Goal: Task Accomplishment & Management: Use online tool/utility

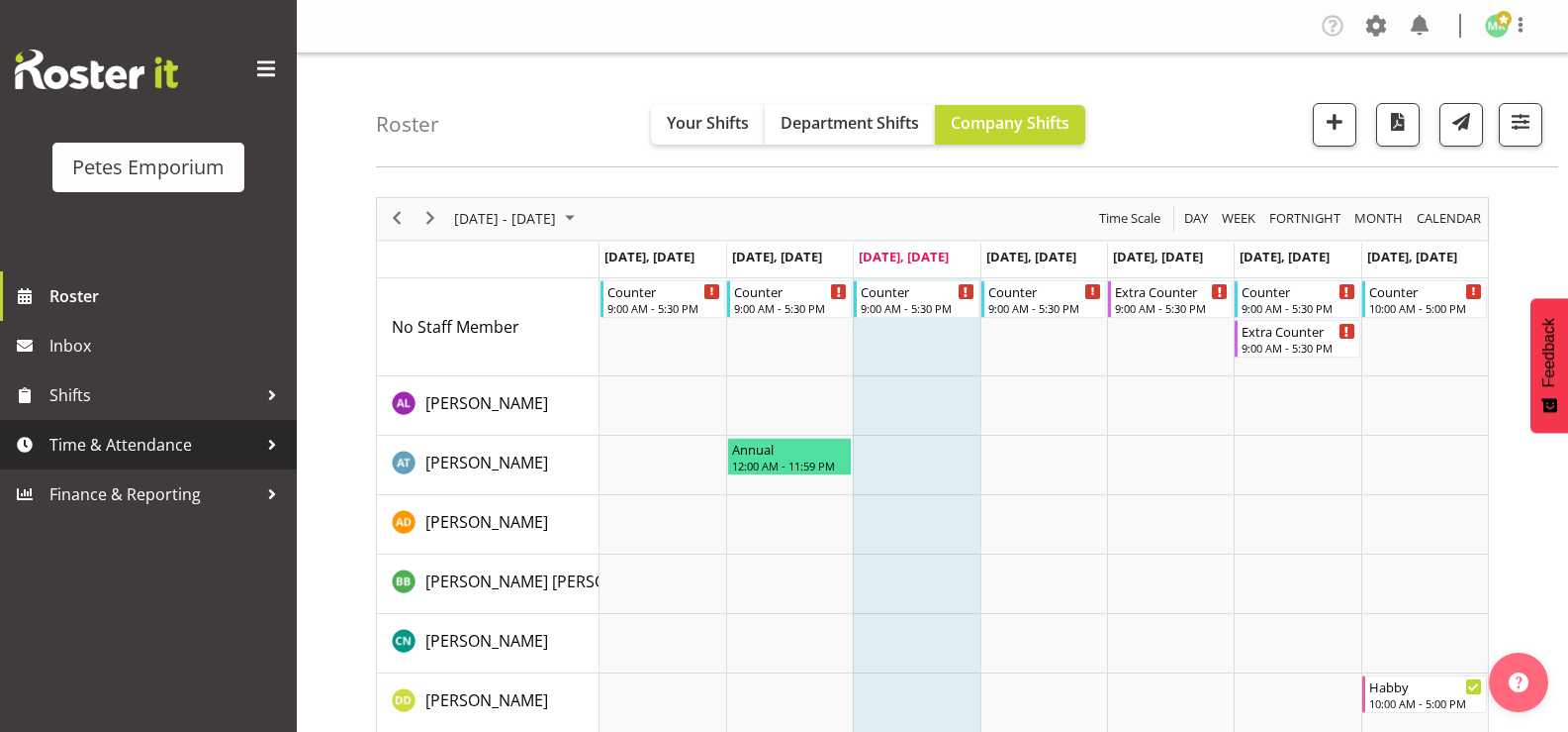
click at [184, 433] on span "Time & Attendance" at bounding box center [154, 444] width 208 height 30
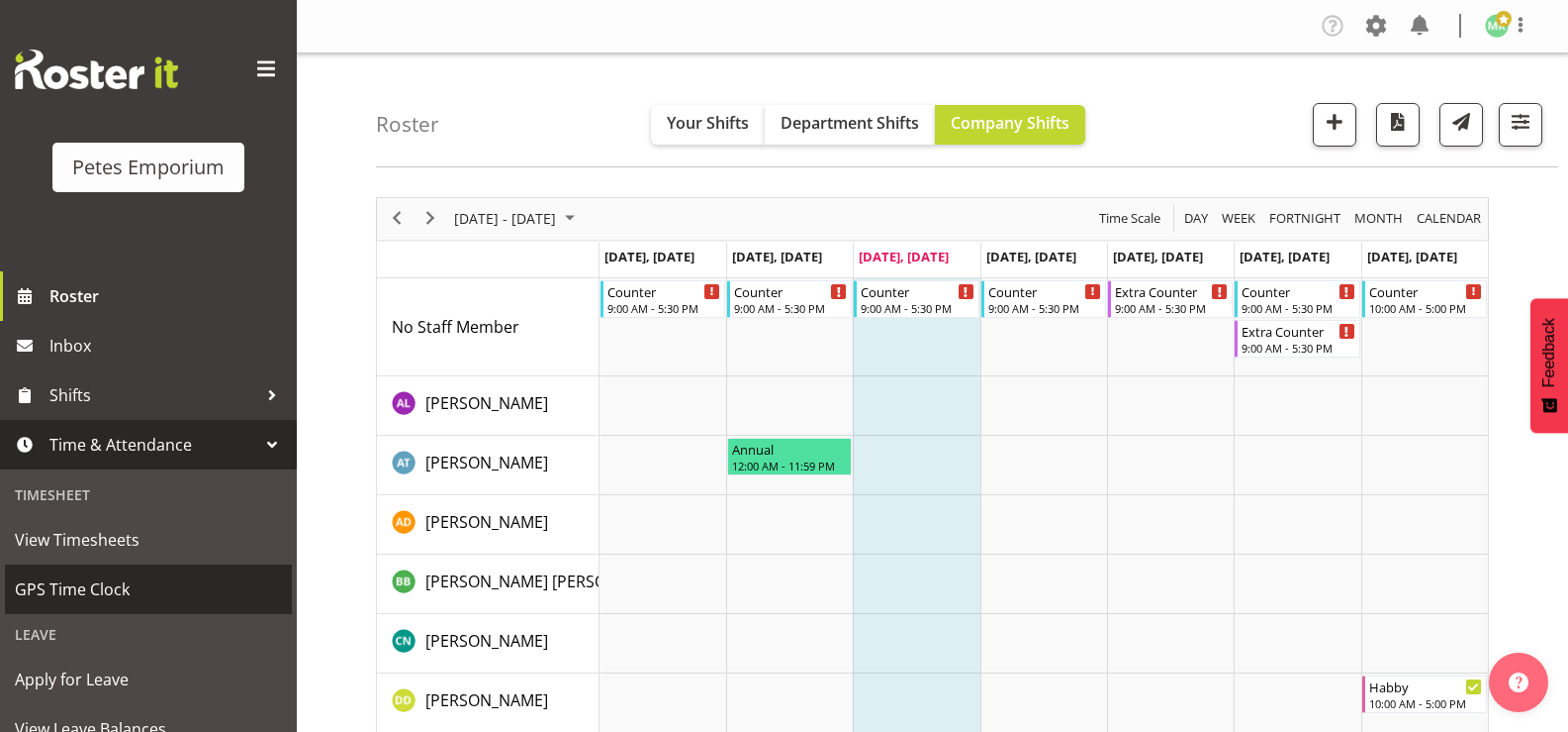
click at [172, 589] on span "GPS Time Clock" at bounding box center [149, 589] width 267 height 30
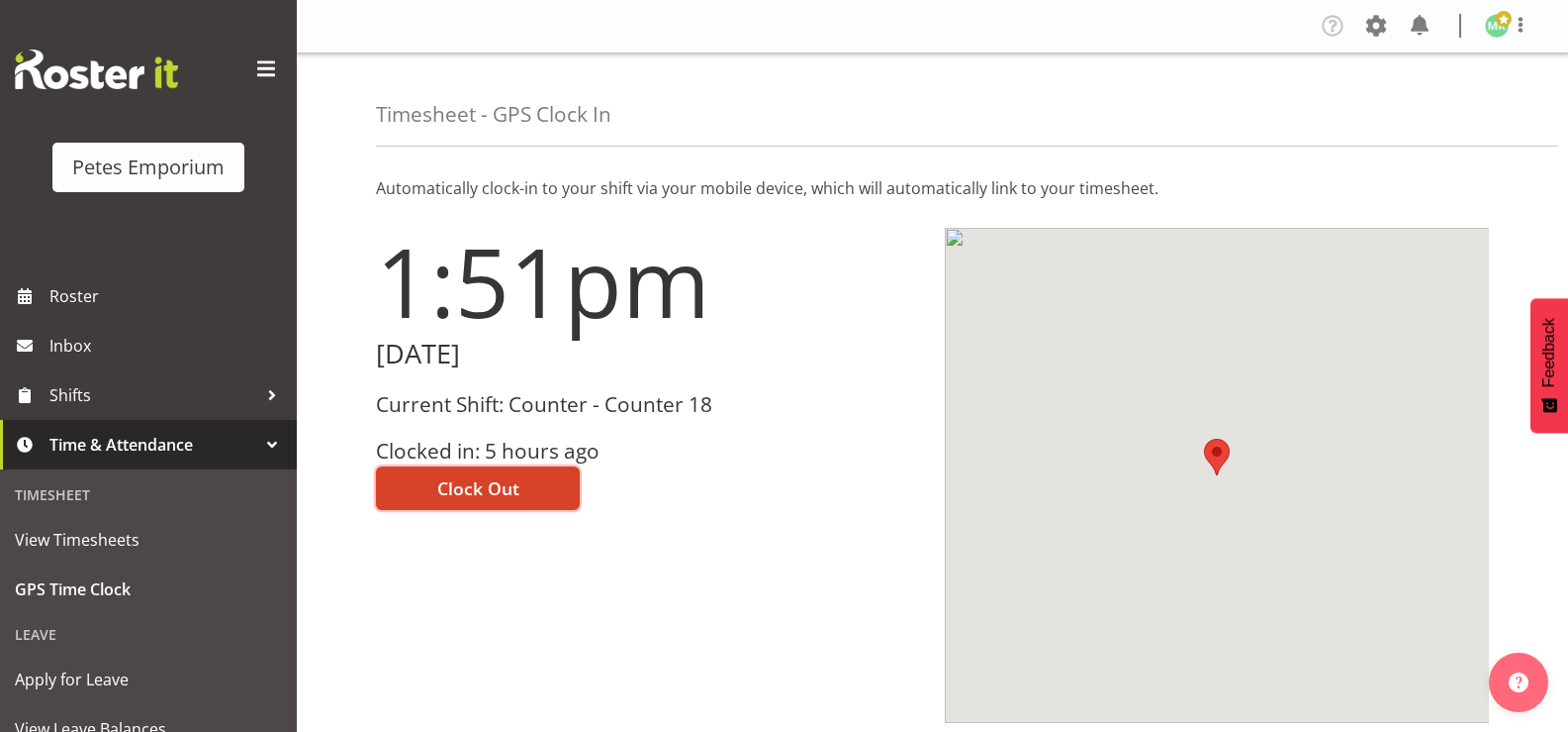
click at [450, 474] on button "Clock Out" at bounding box center [478, 488] width 204 height 44
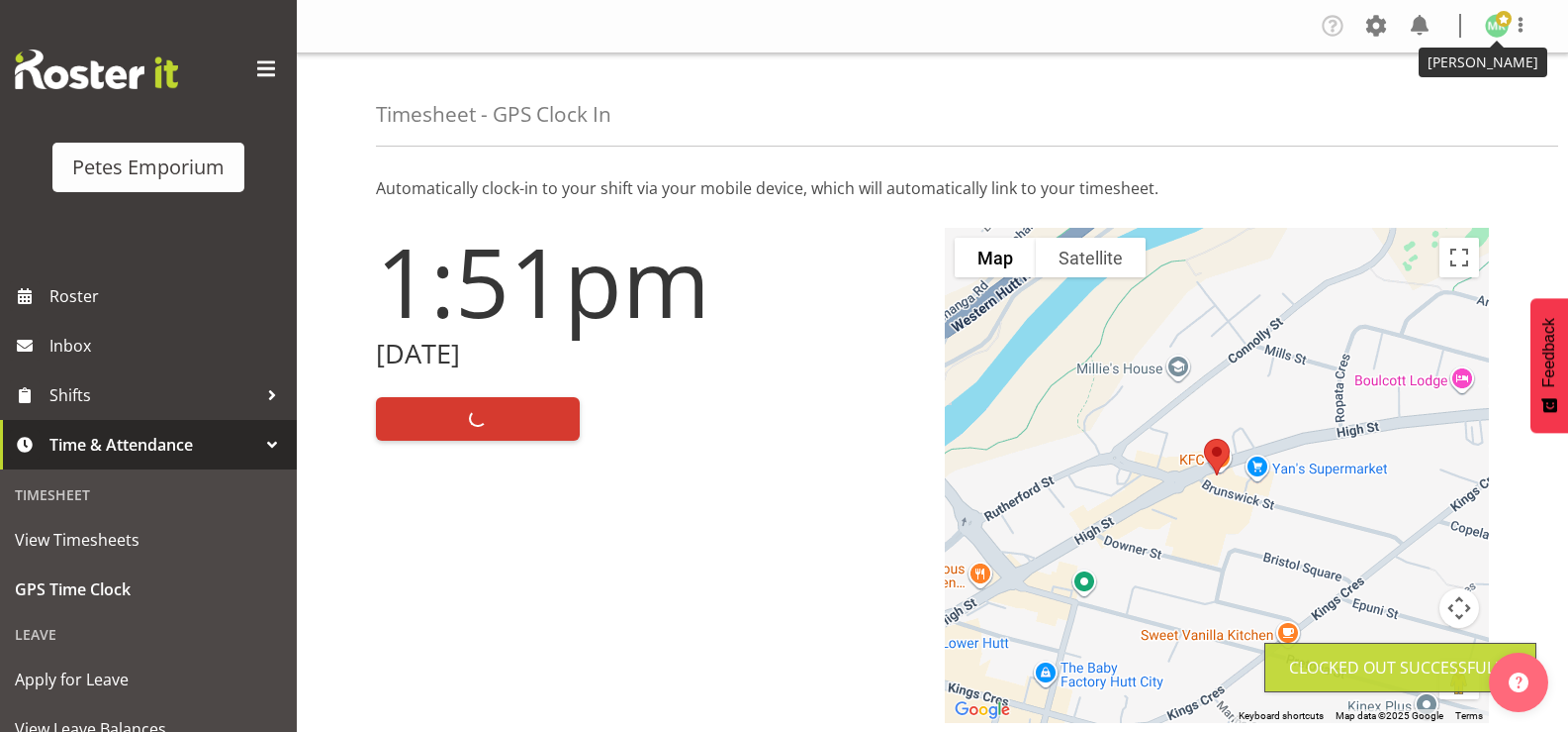
click at [1490, 24] on img at bounding box center [1497, 26] width 24 height 24
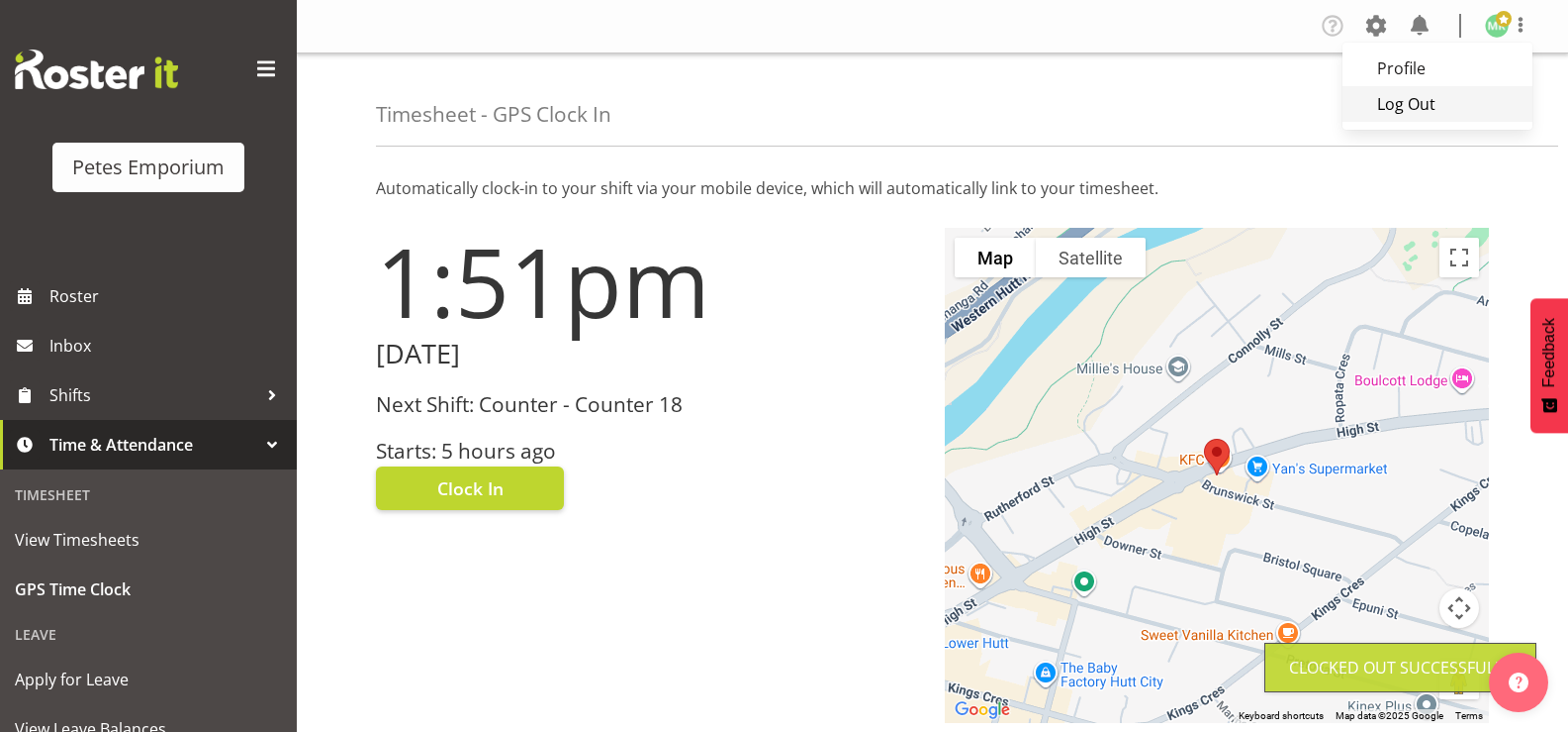
click at [1444, 98] on link "Log Out" at bounding box center [1437, 104] width 190 height 36
